Goal: Information Seeking & Learning: Learn about a topic

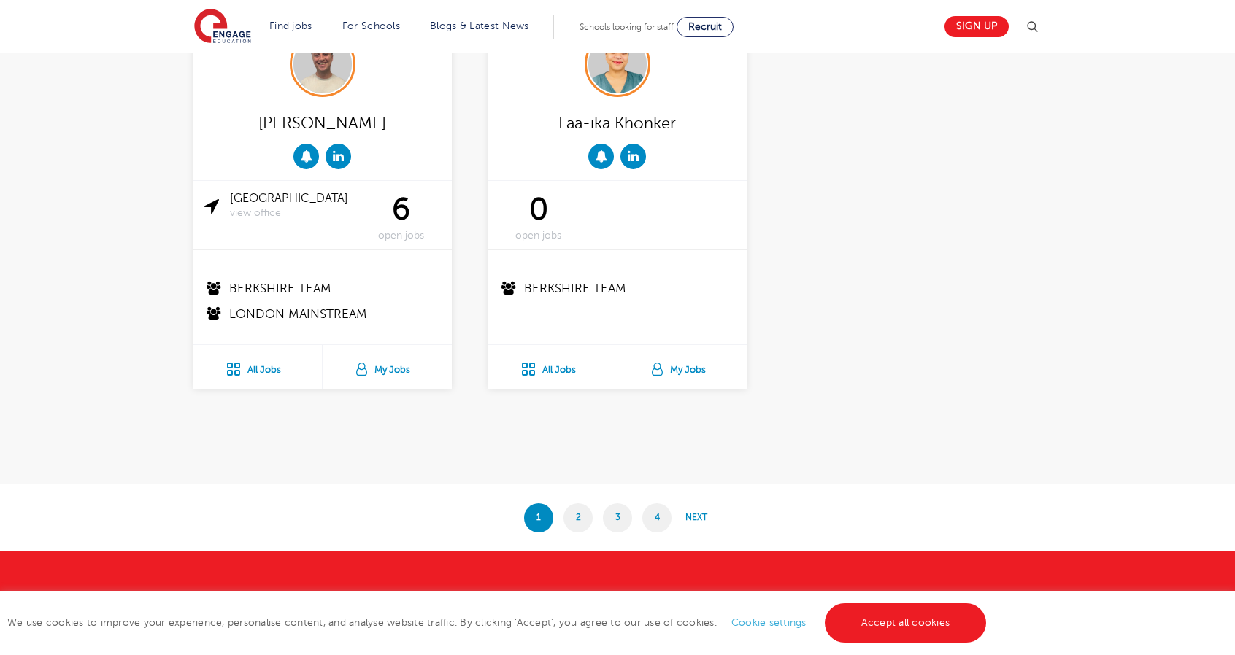
scroll to position [2777, 0]
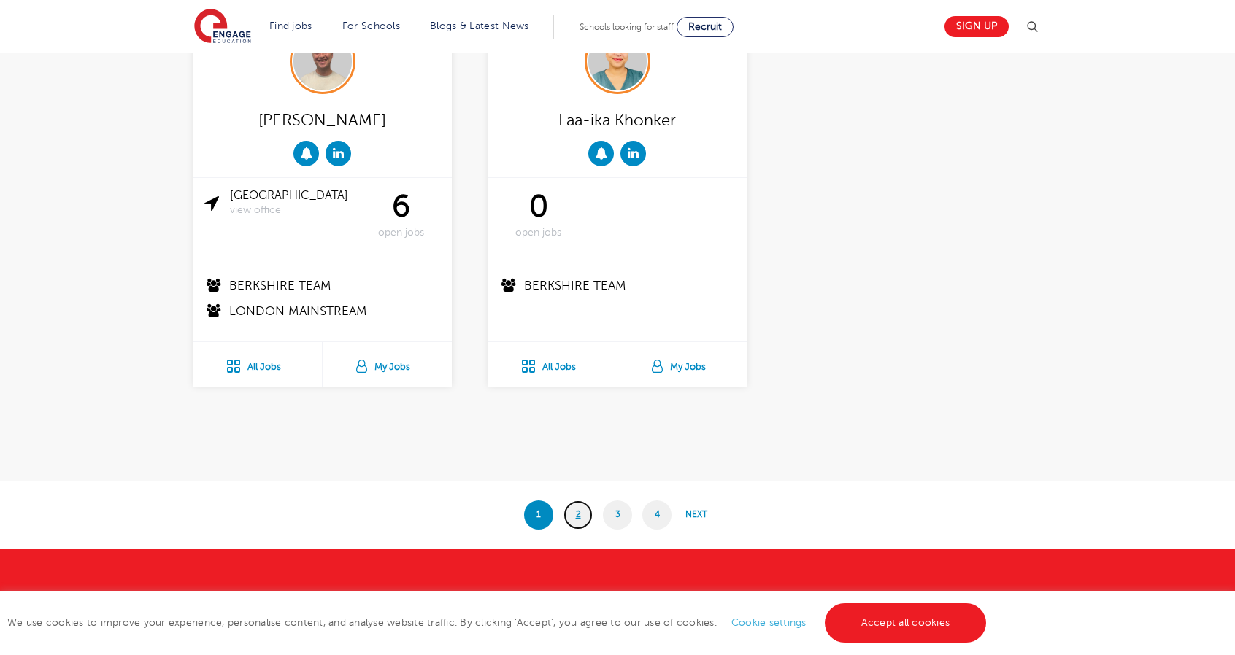
click at [574, 509] on link "2" at bounding box center [577, 515] width 29 height 29
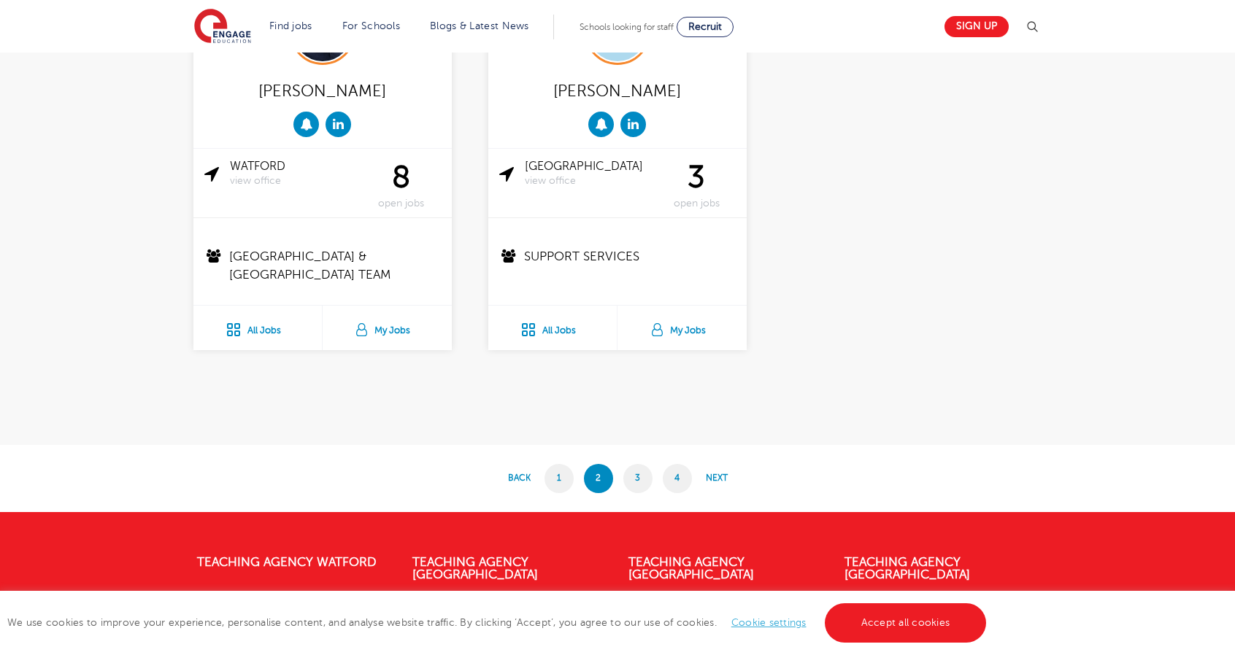
scroll to position [2833, 0]
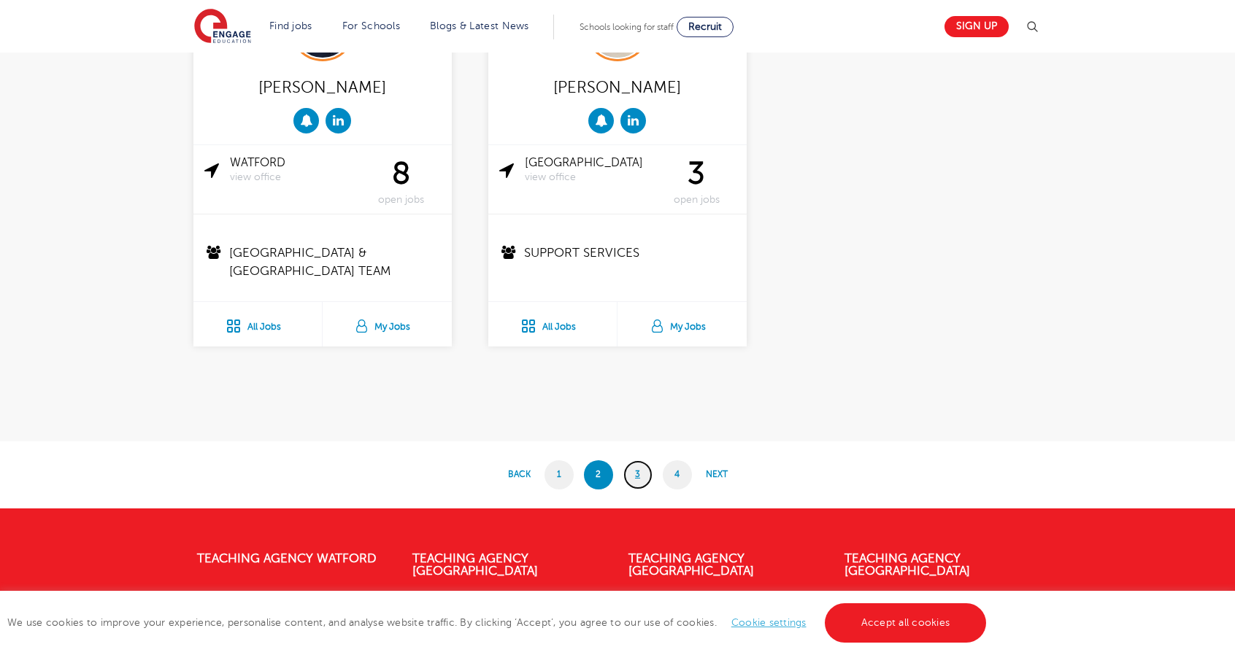
click at [647, 475] on link "3" at bounding box center [637, 474] width 29 height 29
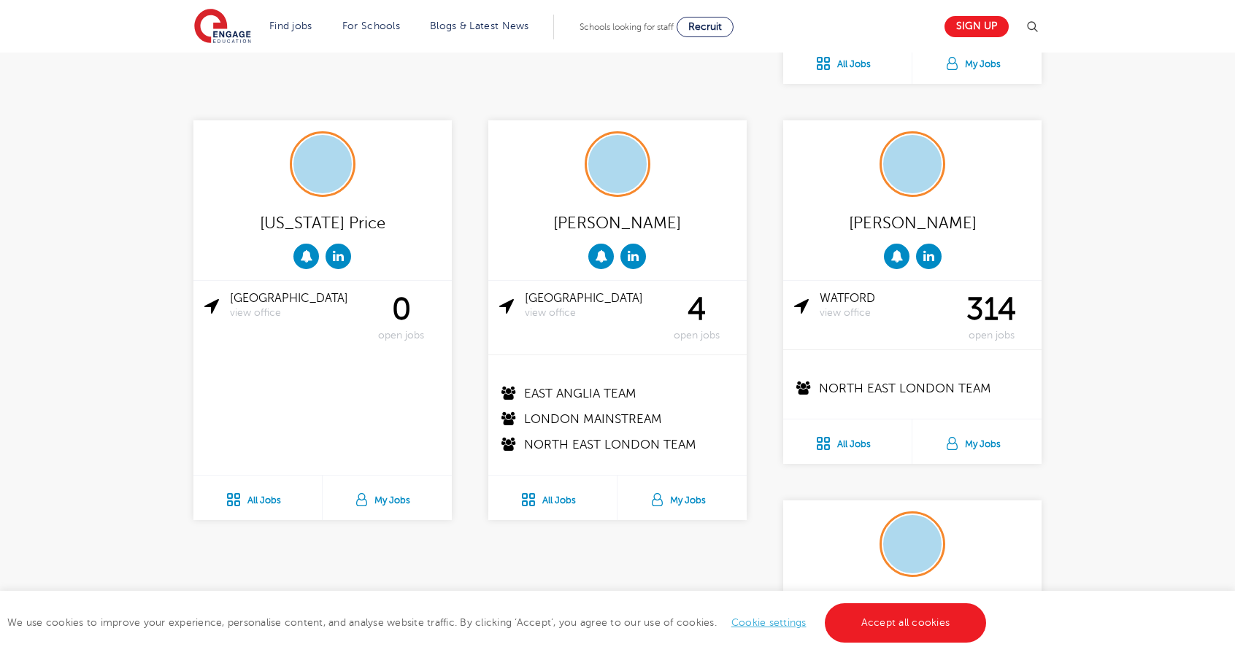
scroll to position [2757, 0]
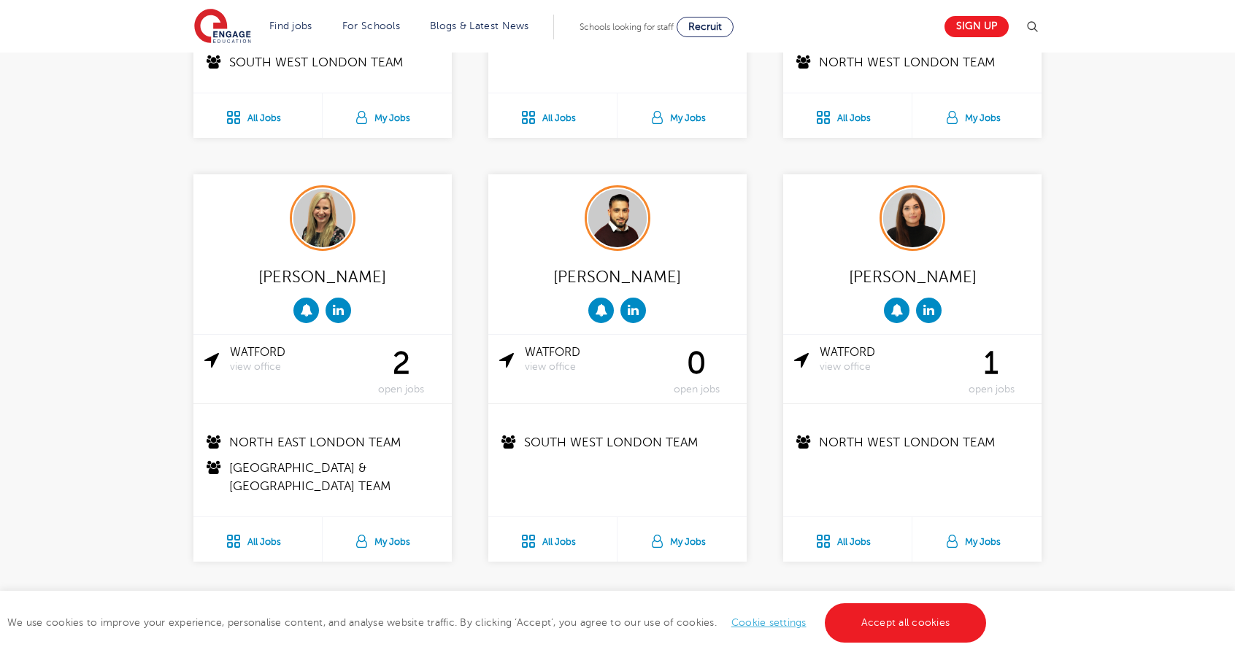
scroll to position [1067, 0]
click at [330, 233] on img at bounding box center [322, 219] width 58 height 58
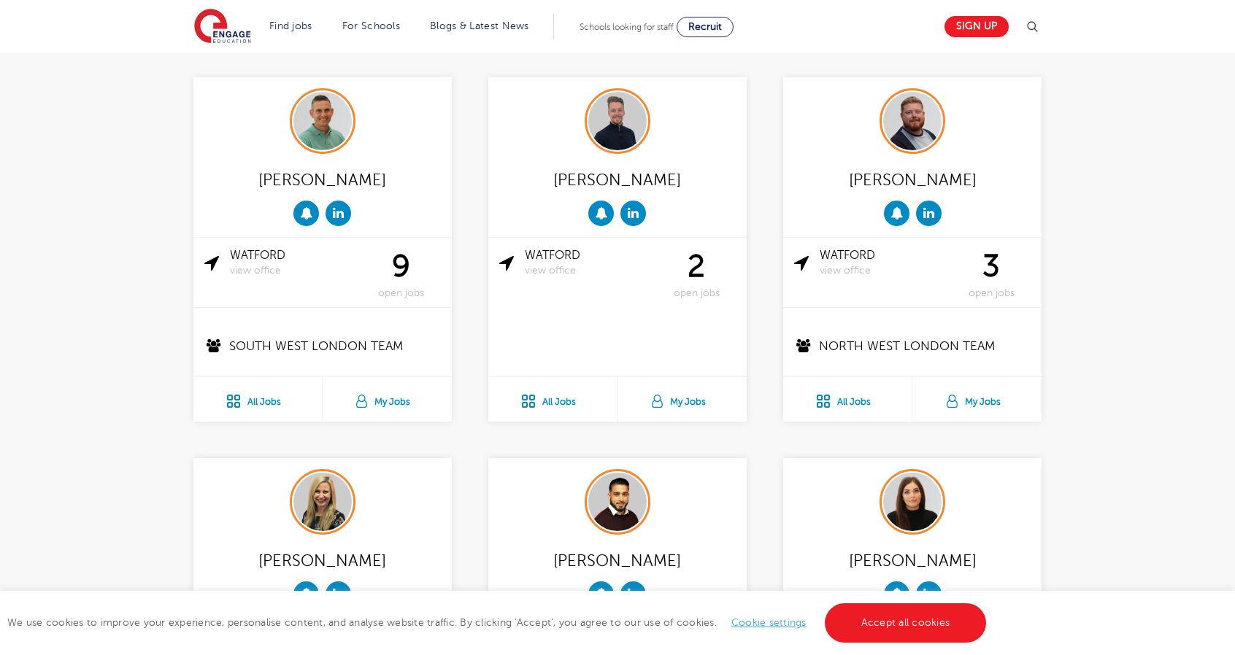
scroll to position [784, 0]
click at [906, 120] on img at bounding box center [912, 122] width 58 height 58
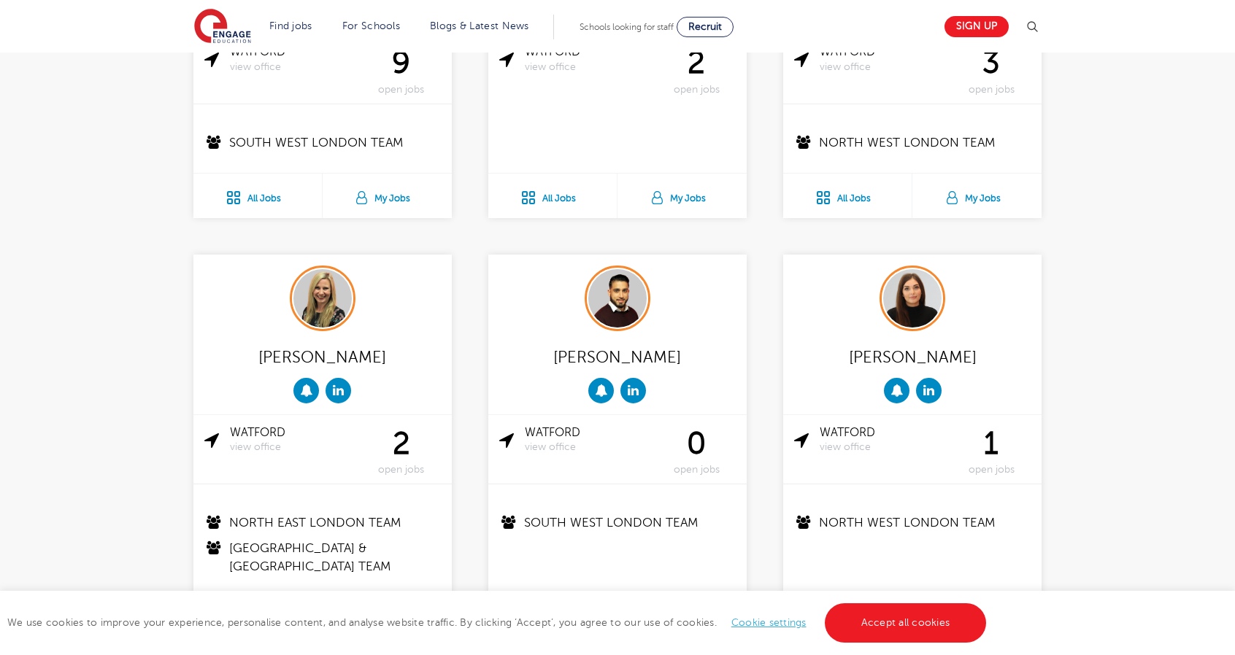
scroll to position [992, 0]
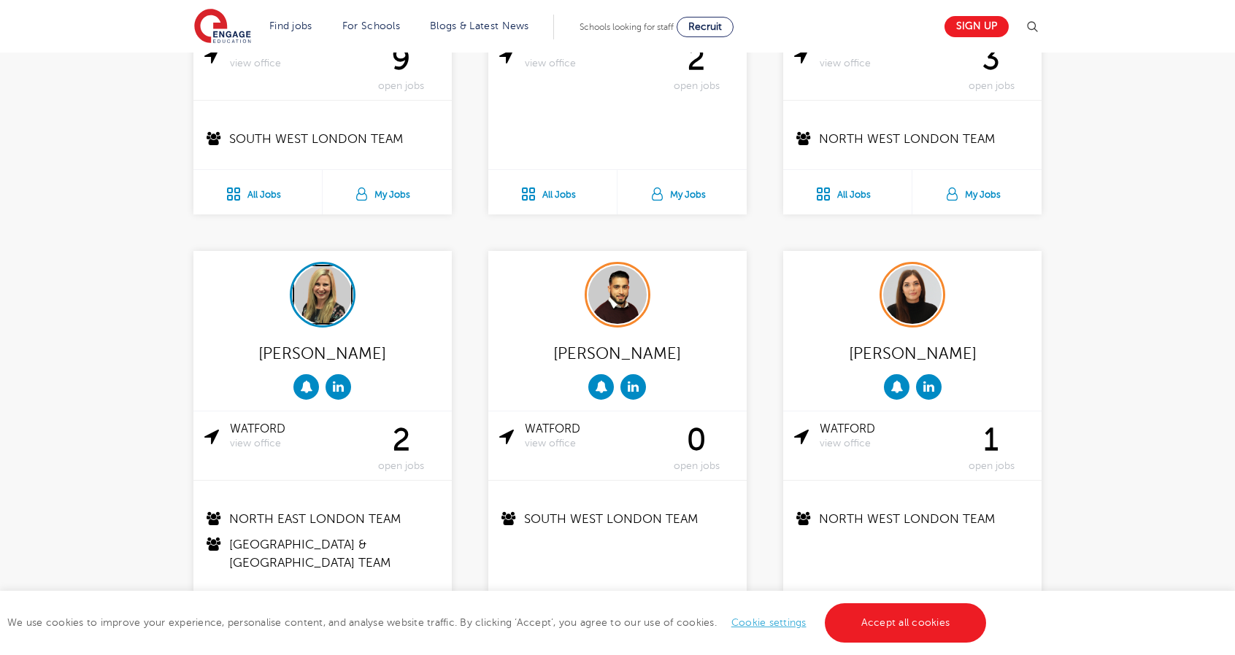
click at [316, 279] on img at bounding box center [322, 295] width 58 height 58
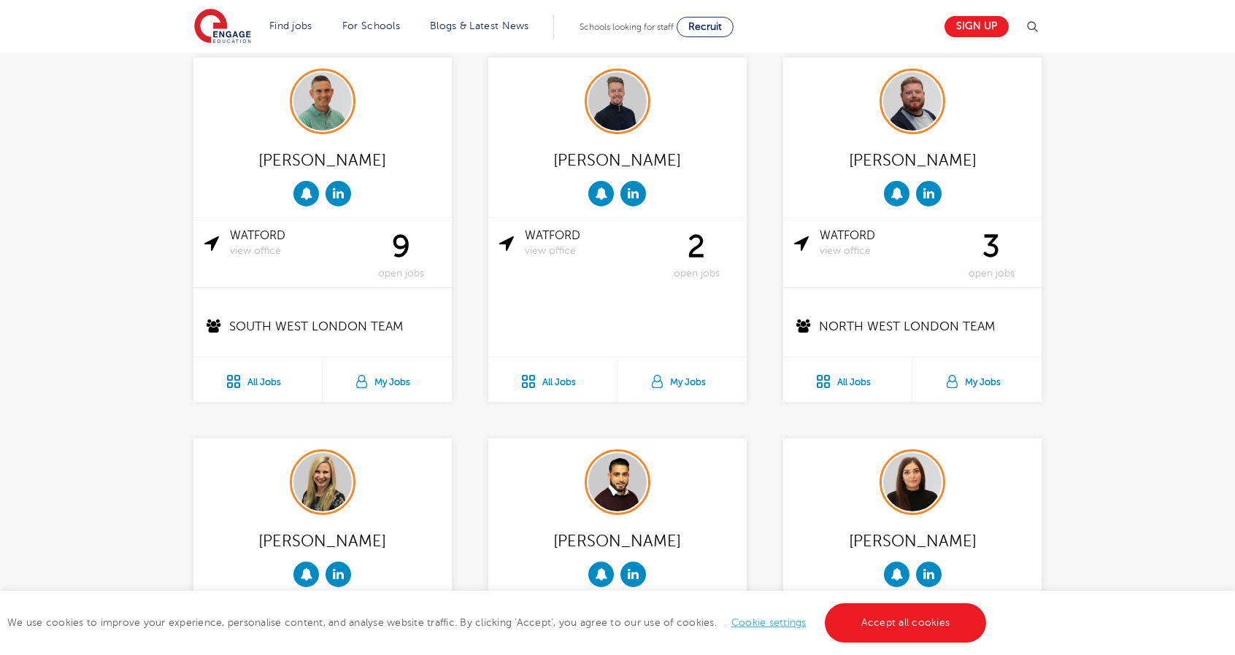
scroll to position [803, 0]
click at [935, 117] on img at bounding box center [912, 102] width 58 height 58
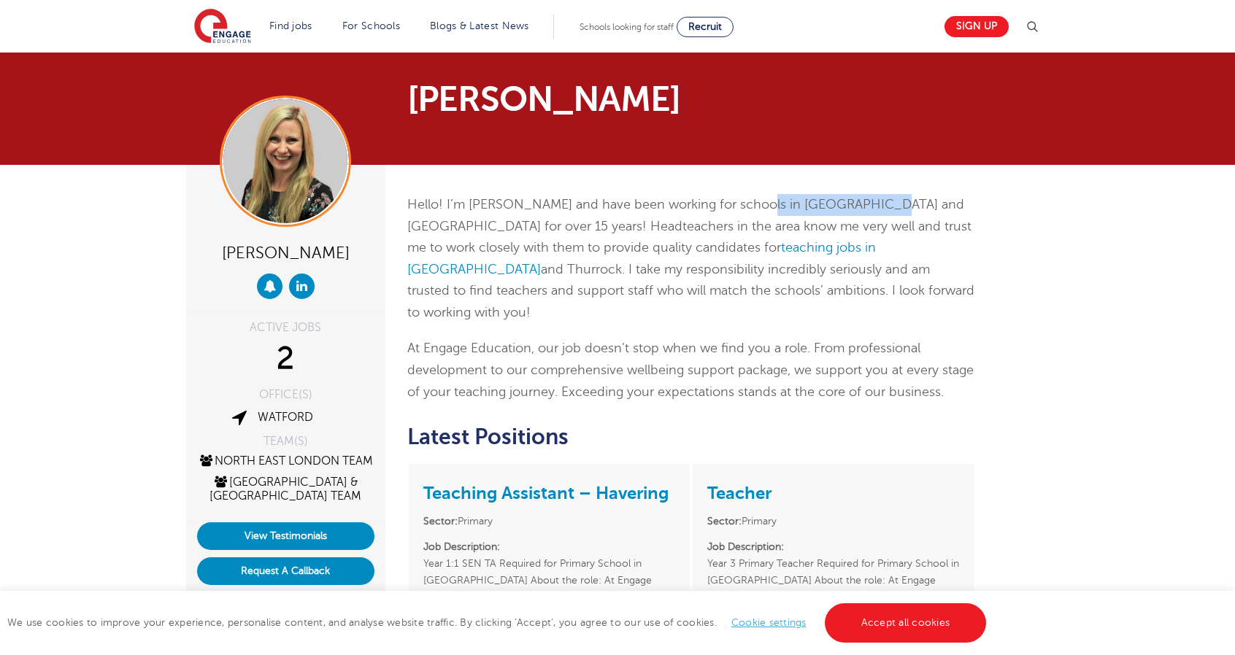
drag, startPoint x: 743, startPoint y: 201, endPoint x: 870, endPoint y: 208, distance: 127.2
click at [870, 208] on span "Hello! I’m [PERSON_NAME] and have been working for schools in [GEOGRAPHIC_DATA]…" at bounding box center [690, 258] width 567 height 123
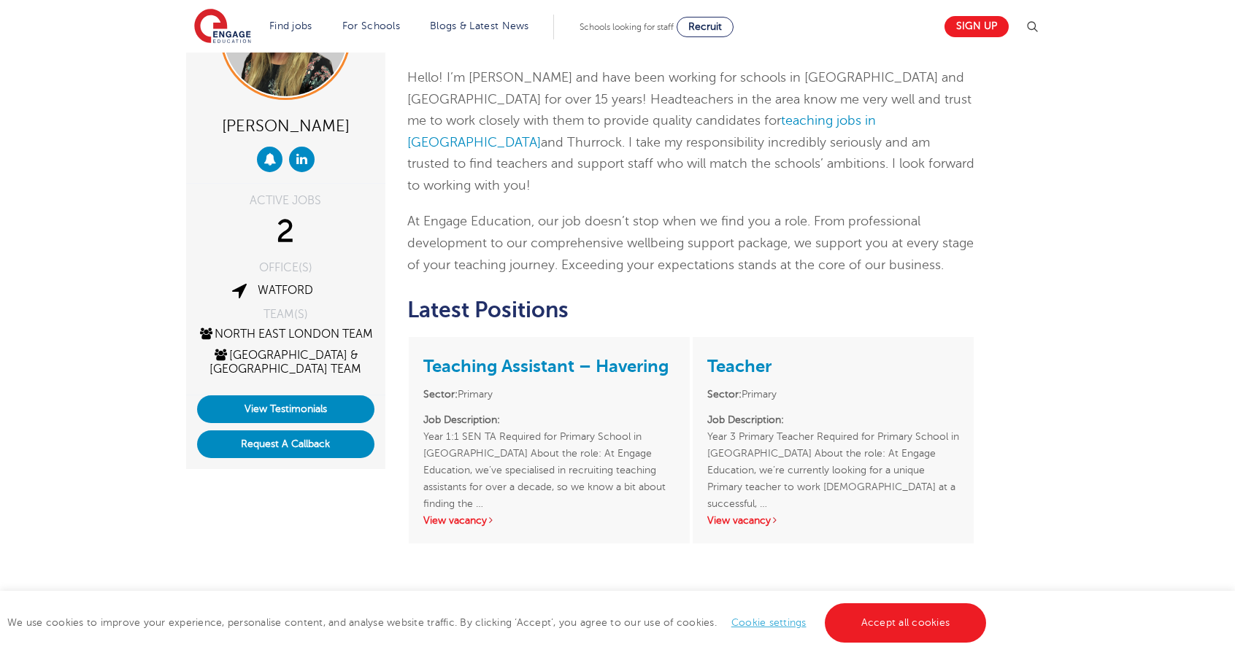
scroll to position [129, 0]
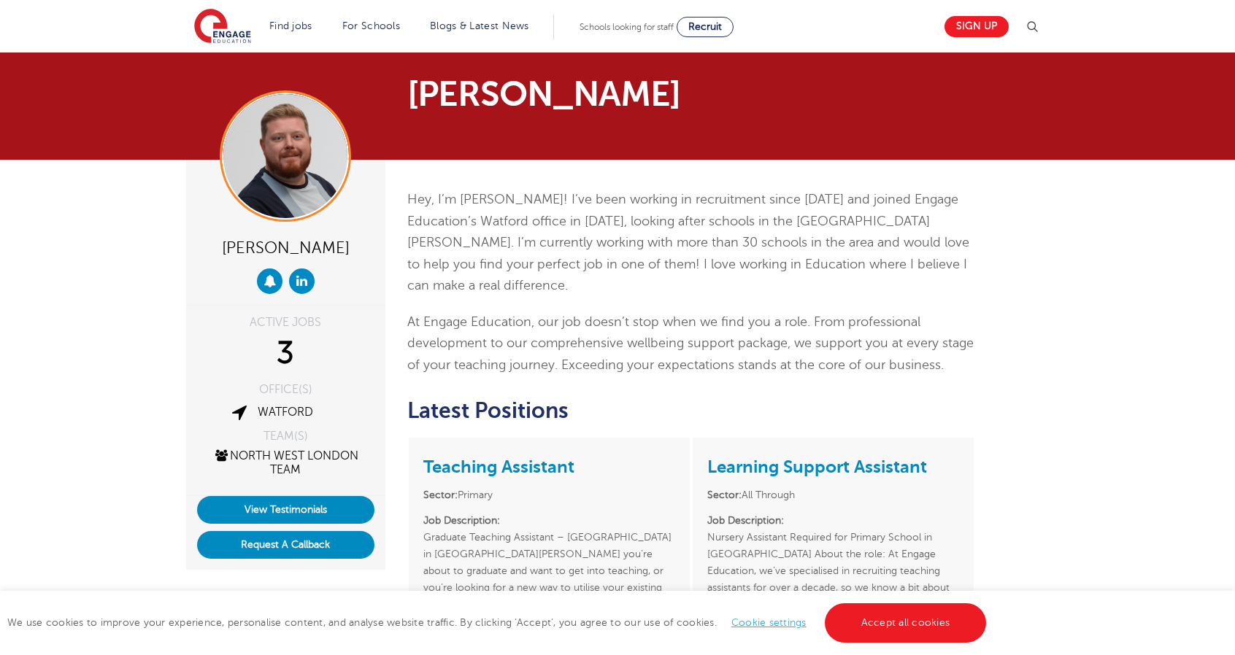
scroll to position [9, 0]
